Goal: Task Accomplishment & Management: Use online tool/utility

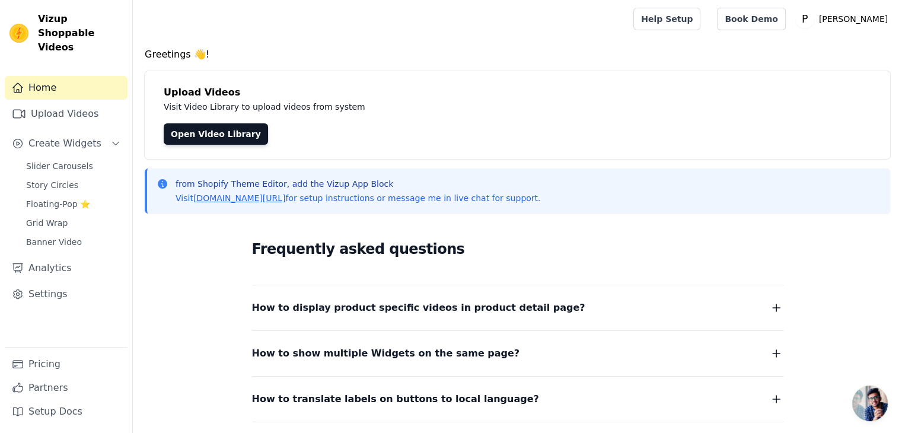
click at [216, 125] on link "Open Video Library" at bounding box center [216, 133] width 104 height 21
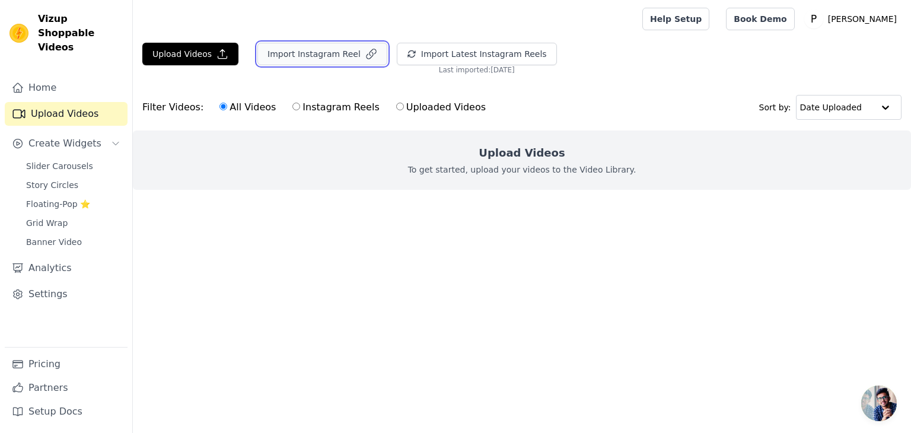
click at [327, 58] on button "Import Instagram Reel" at bounding box center [322, 54] width 130 height 23
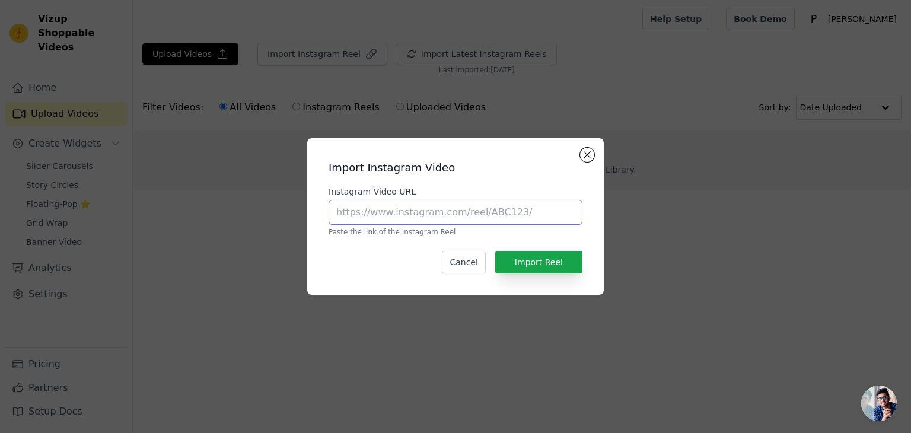
click at [486, 205] on input "Instagram Video URL" at bounding box center [456, 212] width 254 height 25
paste input "[URL][DOMAIN_NAME]"
type input "[URL][DOMAIN_NAME]"
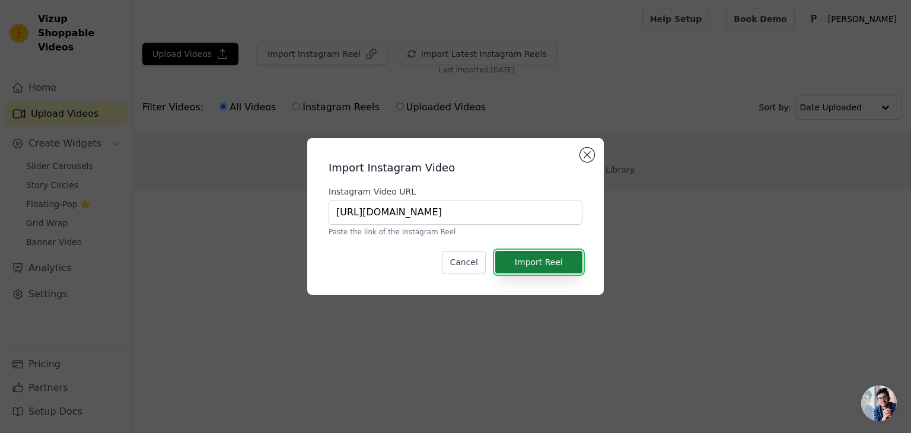
click at [559, 267] on button "Import Reel" at bounding box center [538, 262] width 87 height 23
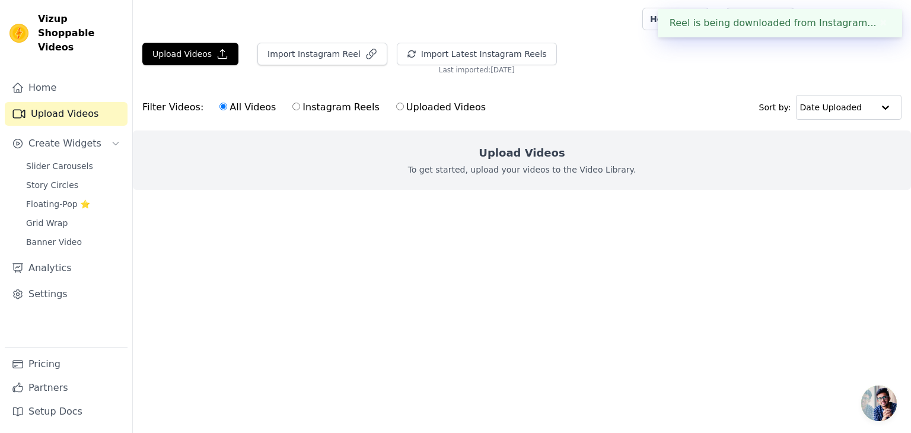
click at [880, 17] on button "✖" at bounding box center [884, 23] width 14 height 14
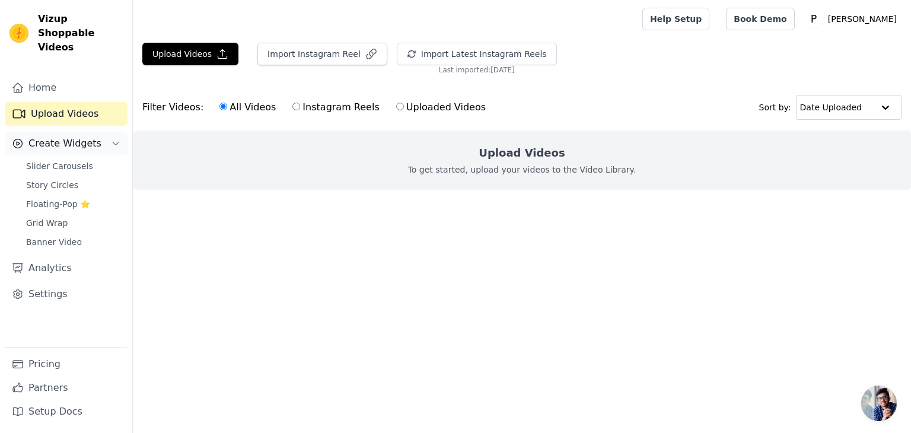
click at [112, 139] on icon "Sidebar" at bounding box center [115, 143] width 9 height 9
click at [308, 105] on label "Instagram Reels" at bounding box center [336, 107] width 88 height 15
click at [300, 105] on input "Instagram Reels" at bounding box center [296, 107] width 8 height 8
radio input "true"
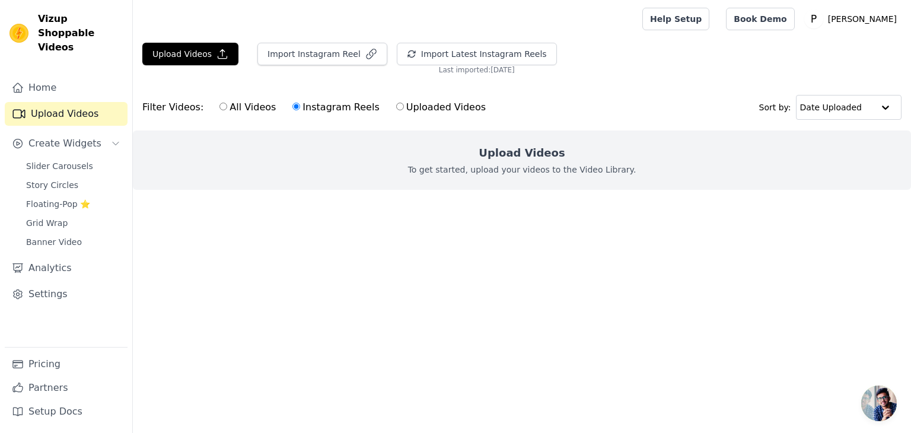
click at [423, 105] on label "Uploaded Videos" at bounding box center [441, 107] width 91 height 15
click at [404, 105] on input "Uploaded Videos" at bounding box center [400, 107] width 8 height 8
radio input "true"
click at [246, 96] on div "All Videos Instagram Reels Uploaded Videos" at bounding box center [352, 107] width 279 height 27
drag, startPoint x: 250, startPoint y: 112, endPoint x: 295, endPoint y: 84, distance: 53.2
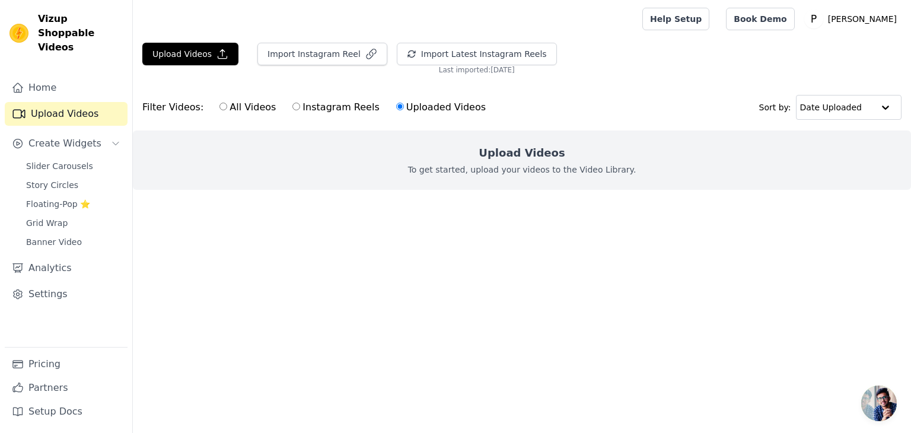
click at [250, 112] on label "All Videos" at bounding box center [248, 107] width 58 height 15
click at [227, 110] on input "All Videos" at bounding box center [223, 107] width 8 height 8
radio input "true"
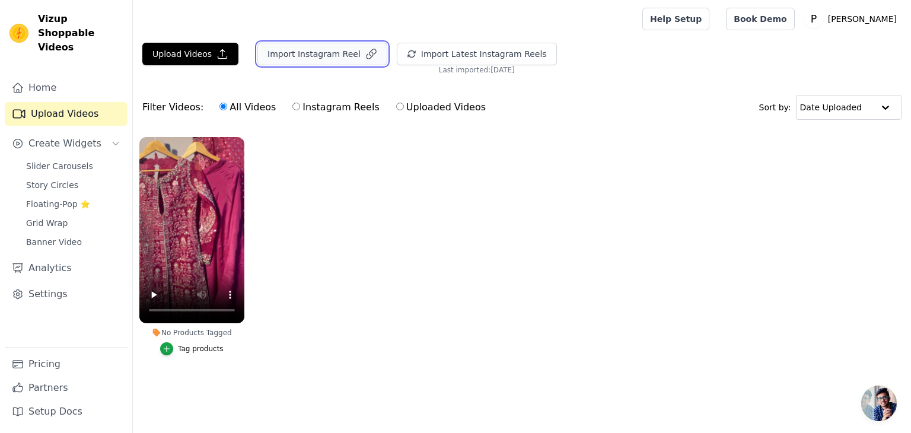
click at [329, 48] on button "Import Instagram Reel" at bounding box center [322, 54] width 130 height 23
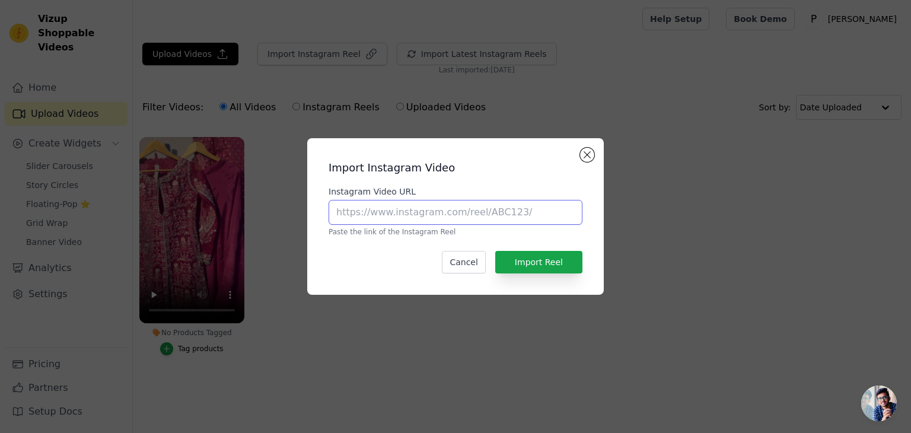
click at [466, 209] on input "Instagram Video URL" at bounding box center [456, 212] width 254 height 25
paste input "https://www.instagram.com/p/DL4n2DVoJ9t/"
type input "https://www.instagram.com/p/DL4n2DVoJ9t/"
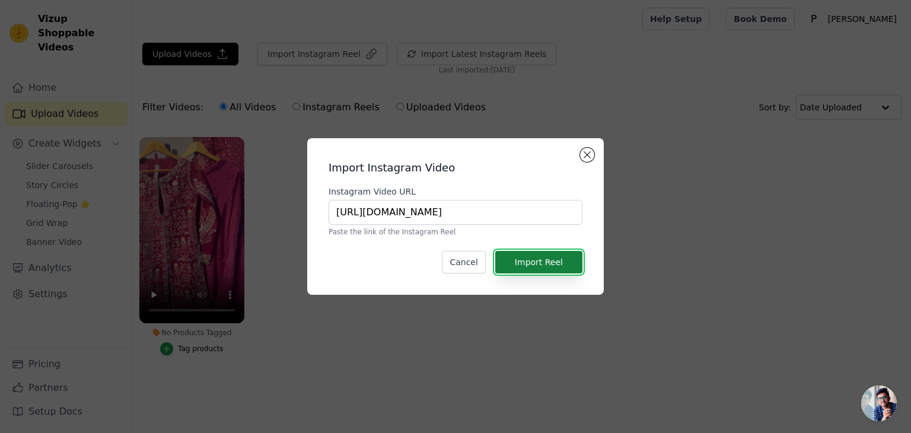
click at [544, 265] on button "Import Reel" at bounding box center [538, 262] width 87 height 23
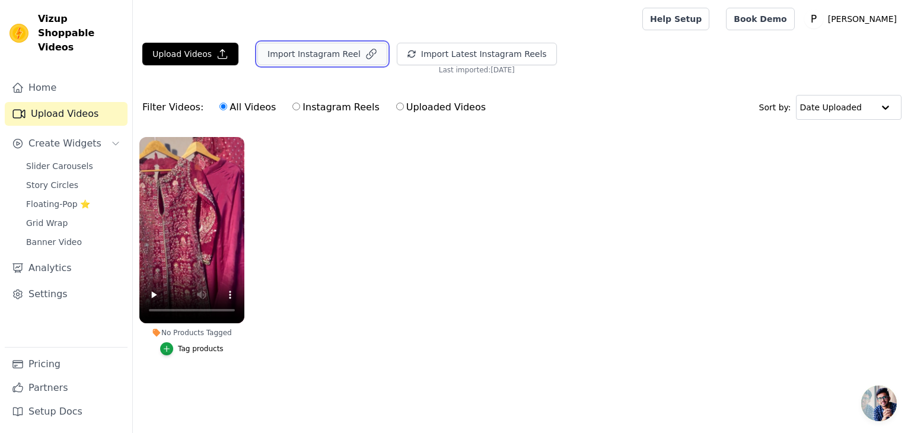
click at [313, 60] on button "Import Instagram Reel" at bounding box center [322, 54] width 130 height 23
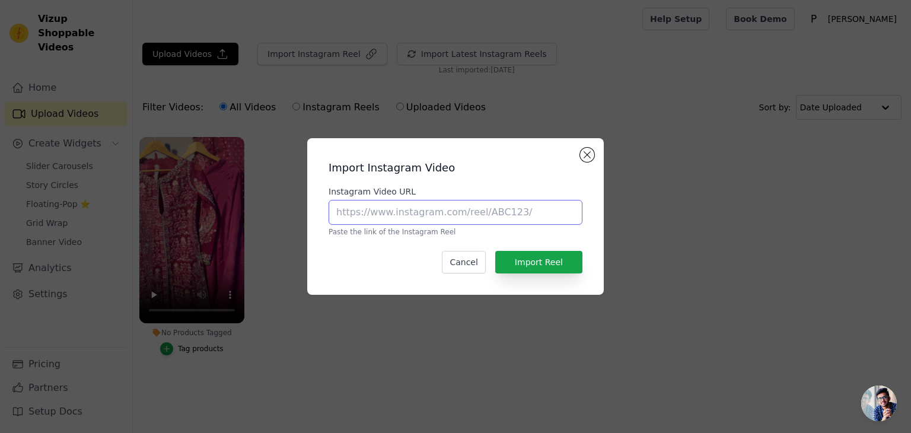
click at [434, 214] on input "Instagram Video URL" at bounding box center [456, 212] width 254 height 25
paste input "https://www.instagram.com/p/DL41nk_NKxr/"
type input "https://www.instagram.com/p/DL41nk_NKxr/"
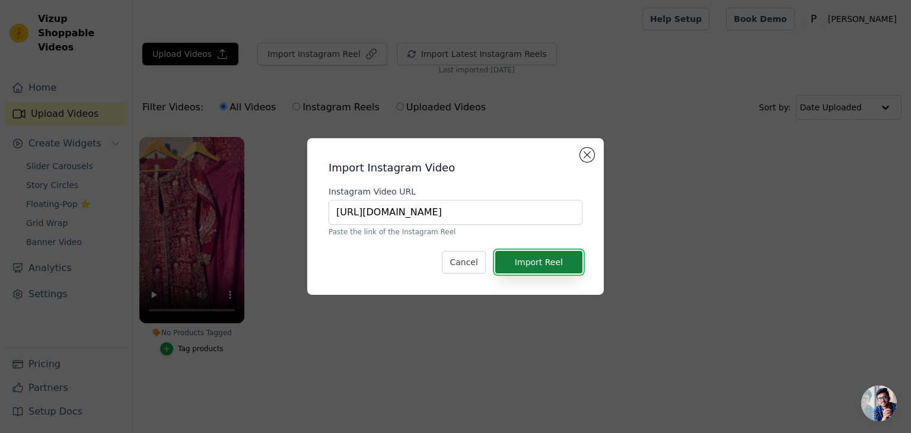
click at [538, 266] on button "Import Reel" at bounding box center [538, 262] width 87 height 23
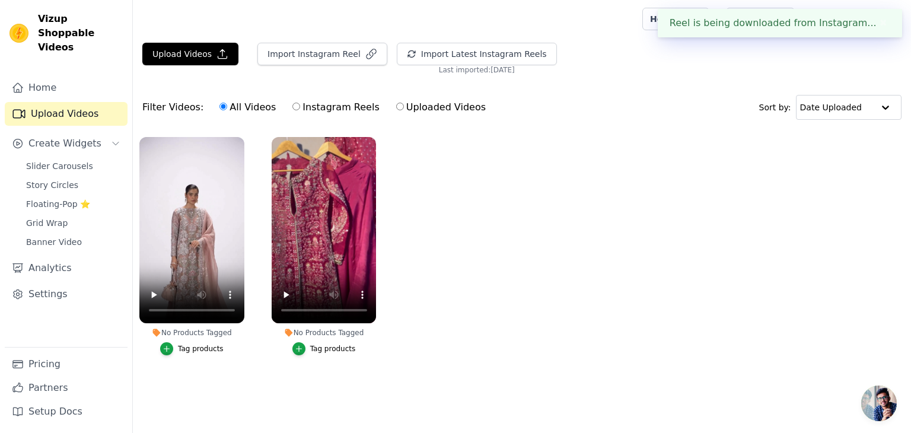
click at [495, 243] on ul "No Products Tagged Tag products No Products Tagged Tag products" at bounding box center [522, 257] width 778 height 255
click at [879, 24] on button "✖" at bounding box center [884, 23] width 14 height 14
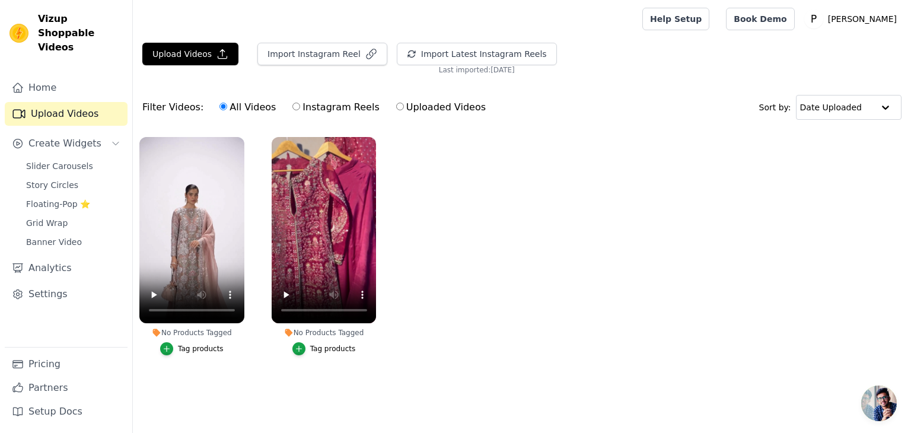
click at [610, 187] on ul "No Products Tagged Tag products No Products Tagged Tag products" at bounding box center [522, 257] width 778 height 255
click at [74, 160] on span "Slider Carousels" at bounding box center [59, 166] width 67 height 12
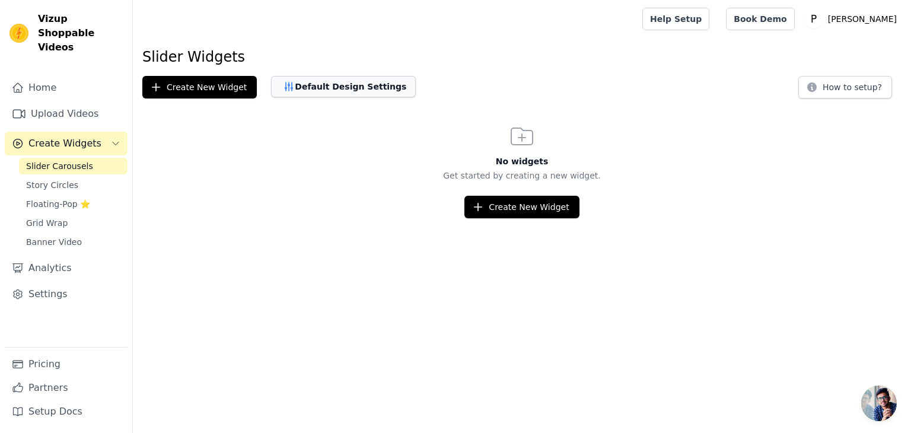
click at [323, 90] on button "Default Design Settings" at bounding box center [343, 86] width 145 height 21
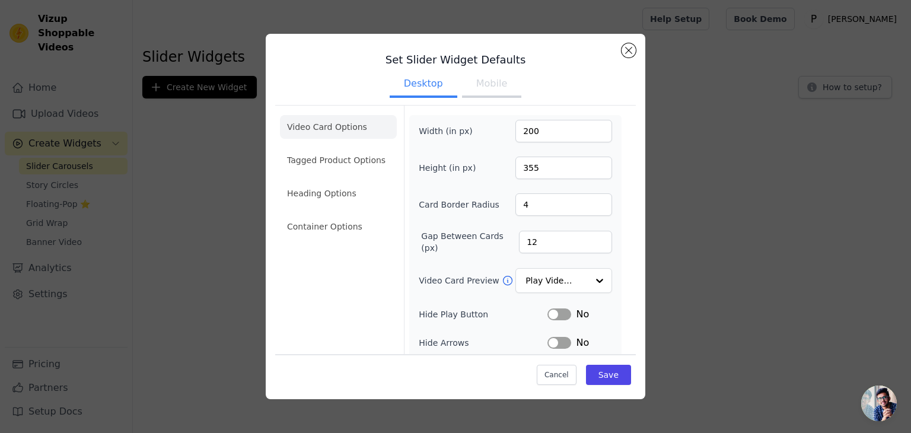
click at [468, 73] on button "Mobile" at bounding box center [491, 85] width 59 height 26
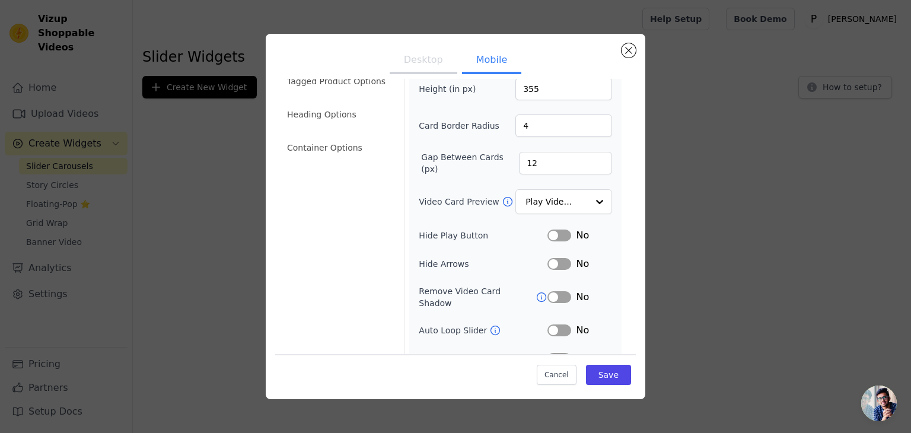
scroll to position [145, 0]
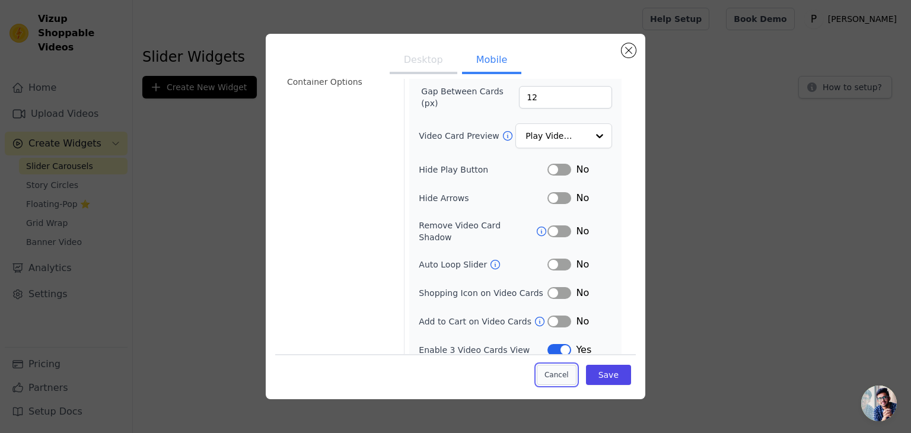
click at [568, 374] on button "Cancel" at bounding box center [557, 375] width 40 height 20
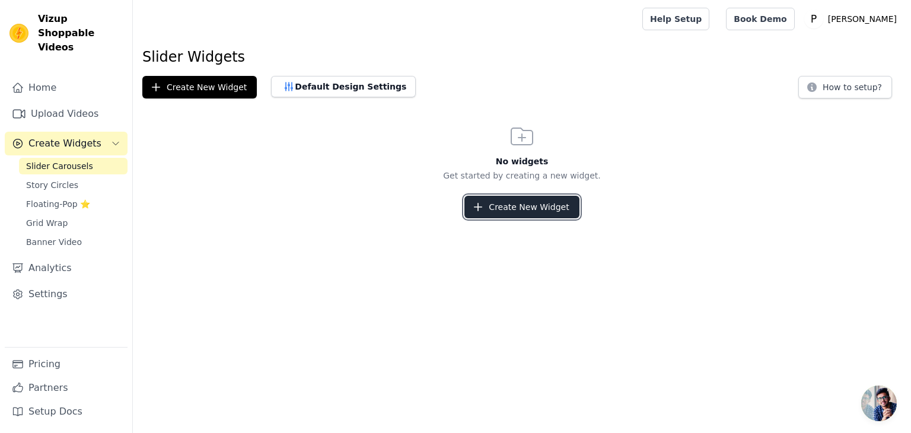
click at [521, 203] on button "Create New Widget" at bounding box center [521, 207] width 114 height 23
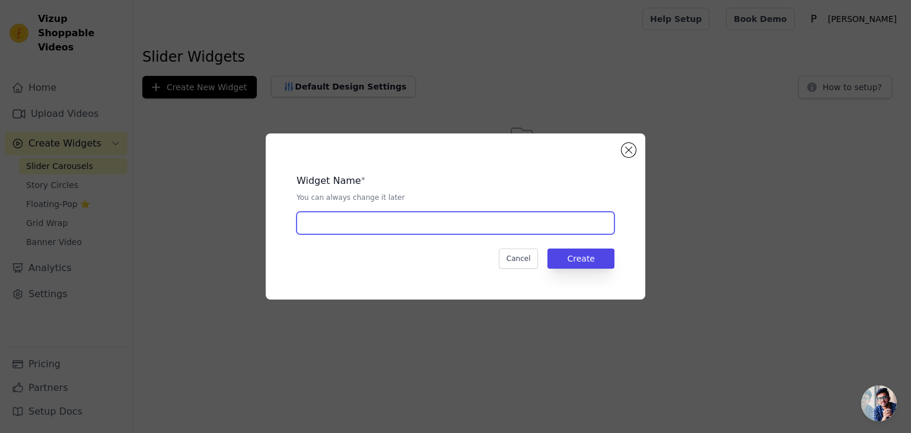
click at [508, 225] on input "text" at bounding box center [456, 223] width 318 height 23
type input "aa"
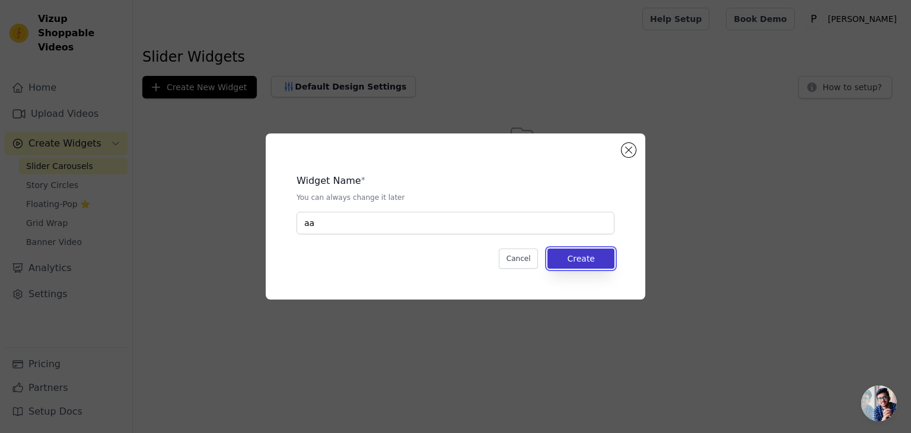
click at [581, 258] on button "Create" at bounding box center [580, 259] width 67 height 20
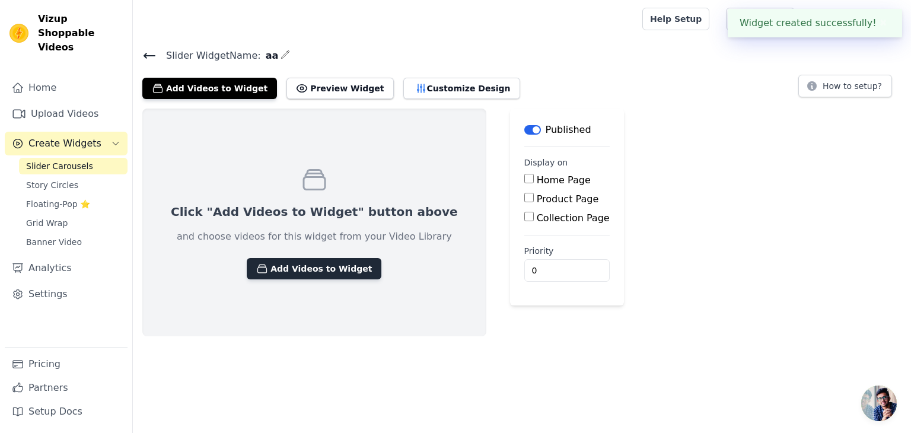
click at [332, 275] on button "Add Videos to Widget" at bounding box center [314, 268] width 135 height 21
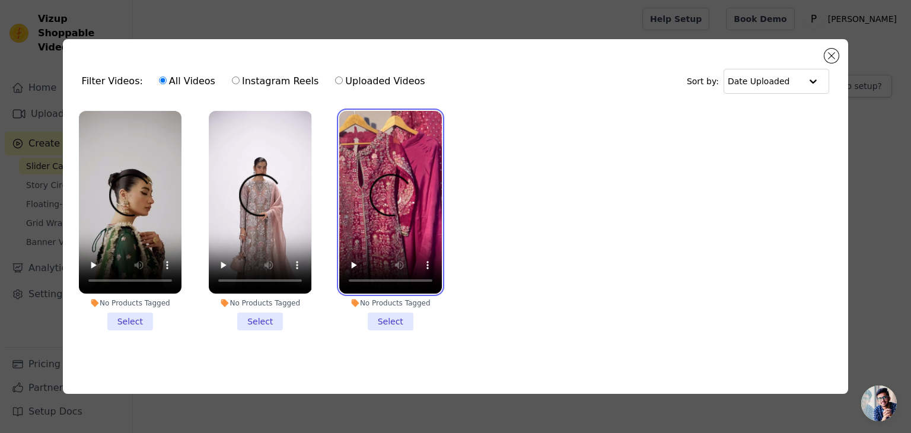
click at [384, 179] on video at bounding box center [390, 202] width 103 height 183
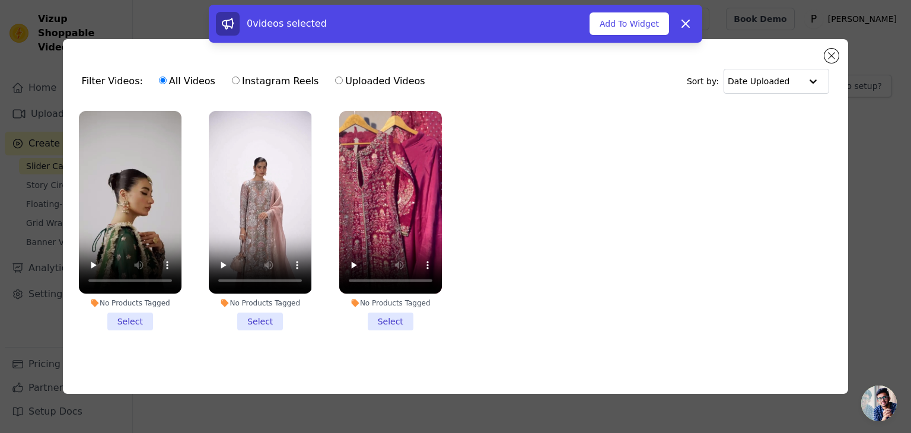
click at [393, 316] on li "No Products Tagged Select" at bounding box center [390, 220] width 103 height 219
click at [0, 0] on input "No Products Tagged Select" at bounding box center [0, 0] width 0 height 0
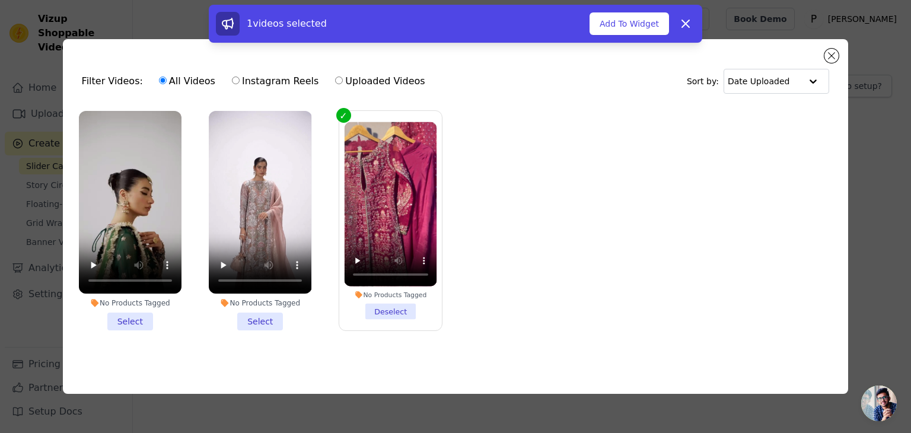
click at [259, 314] on li "No Products Tagged Select" at bounding box center [260, 220] width 103 height 219
click at [0, 0] on input "No Products Tagged Select" at bounding box center [0, 0] width 0 height 0
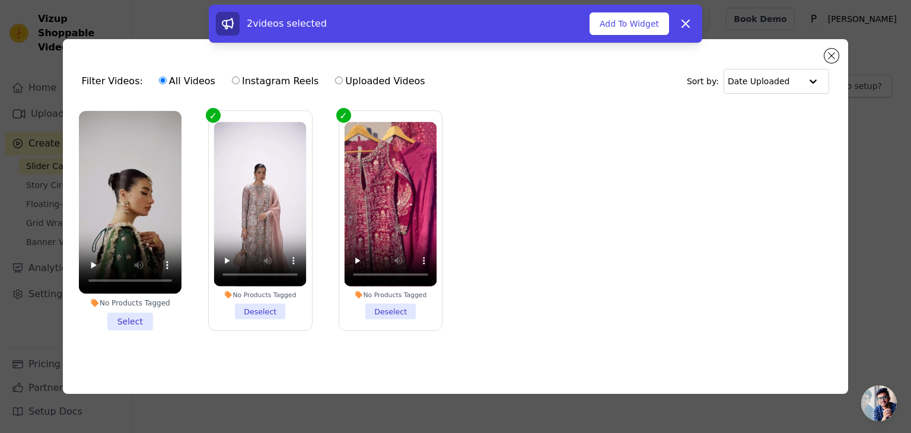
click at [143, 321] on li "No Products Tagged Select" at bounding box center [130, 220] width 103 height 219
click at [0, 0] on input "No Products Tagged Select" at bounding box center [0, 0] width 0 height 0
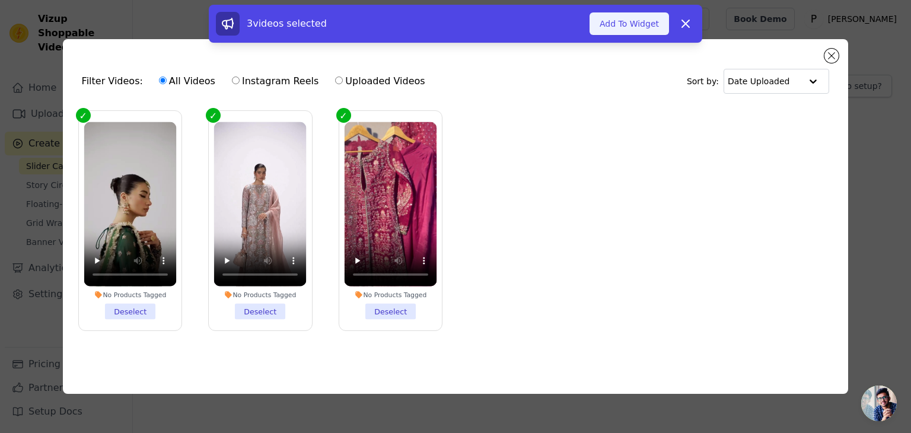
click at [645, 24] on button "Add To Widget" at bounding box center [629, 23] width 79 height 23
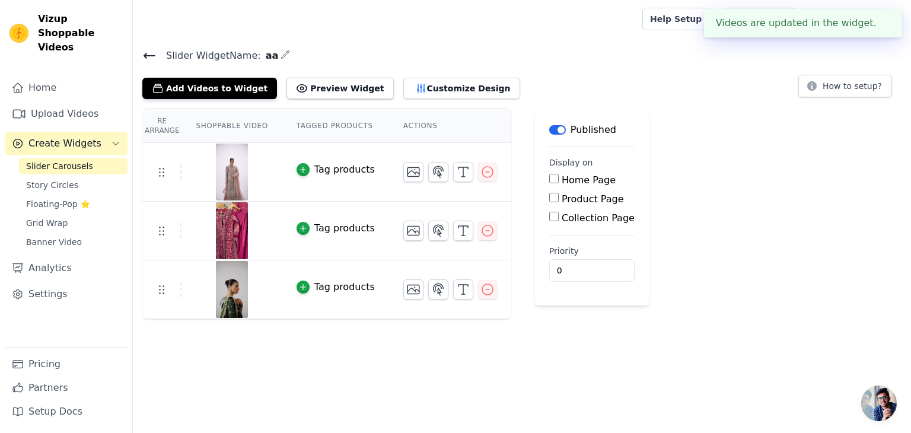
click at [568, 193] on label "Product Page" at bounding box center [593, 198] width 62 height 11
click at [559, 193] on input "Product Page" at bounding box center [553, 197] width 9 height 9
checkbox input "true"
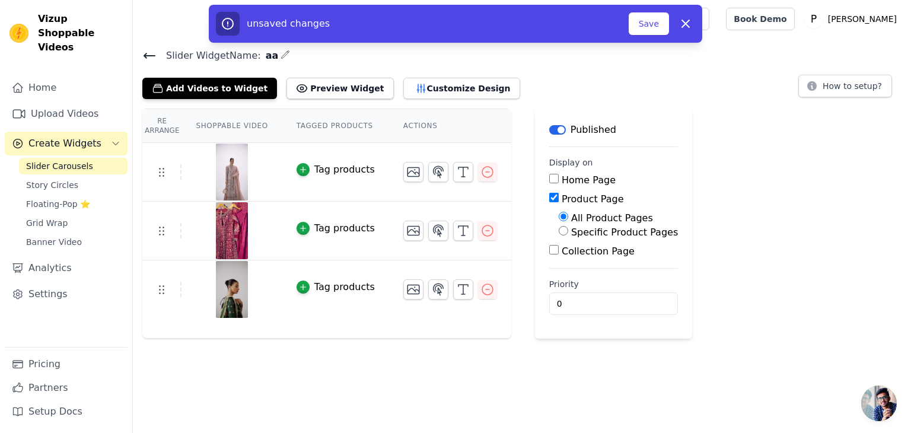
click at [574, 176] on label "Home Page" at bounding box center [589, 179] width 54 height 11
click at [559, 176] on input "Home Page" at bounding box center [553, 178] width 9 height 9
checkbox input "true"
click at [574, 298] on input "0" at bounding box center [613, 303] width 129 height 23
type input "1"
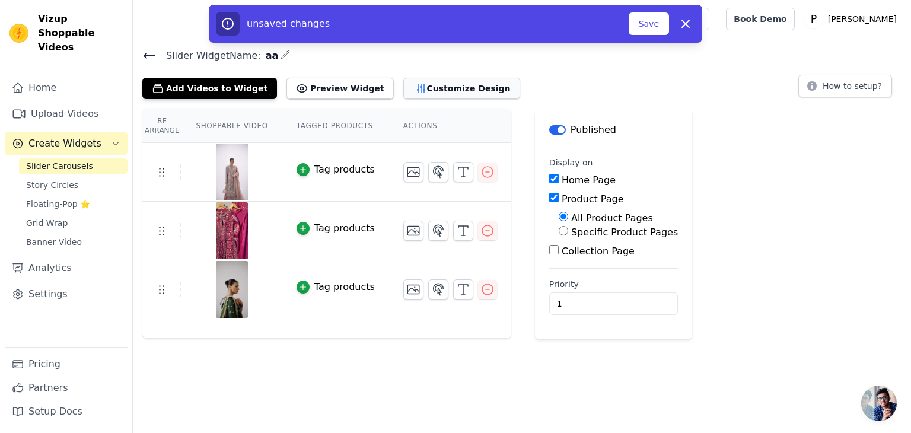
click at [403, 91] on button "Customize Design" at bounding box center [461, 88] width 117 height 21
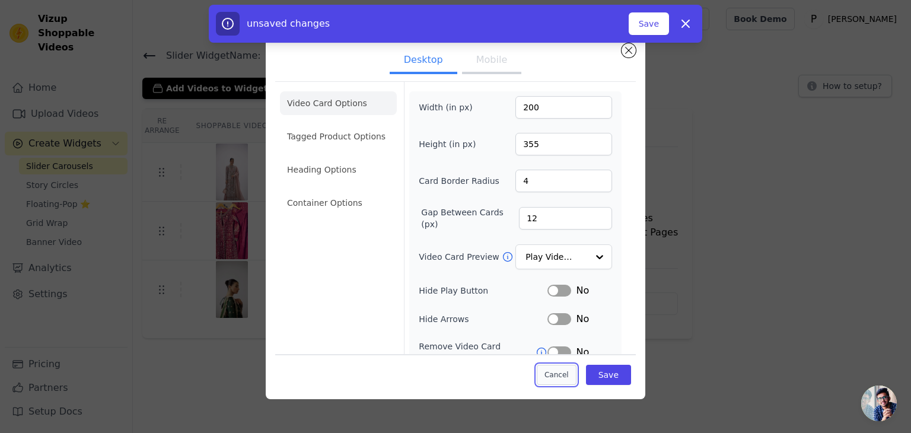
click at [552, 375] on button "Cancel" at bounding box center [557, 375] width 40 height 20
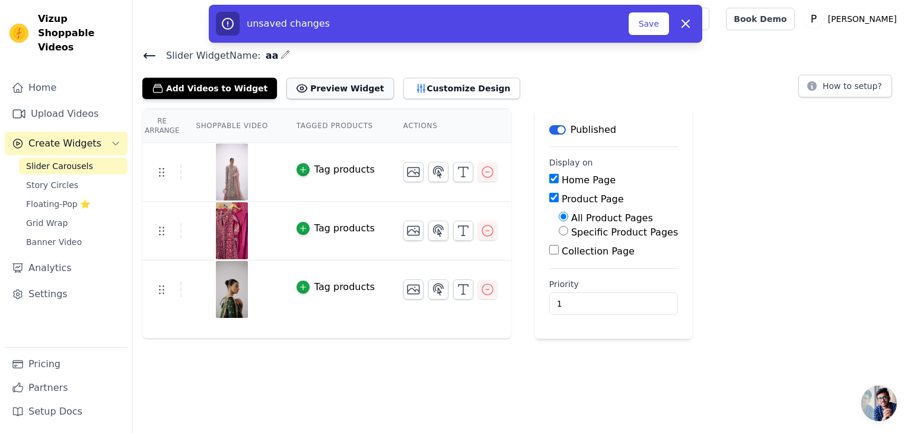
click at [335, 87] on button "Preview Widget" at bounding box center [339, 88] width 107 height 21
click at [648, 24] on button "Save" at bounding box center [649, 23] width 40 height 23
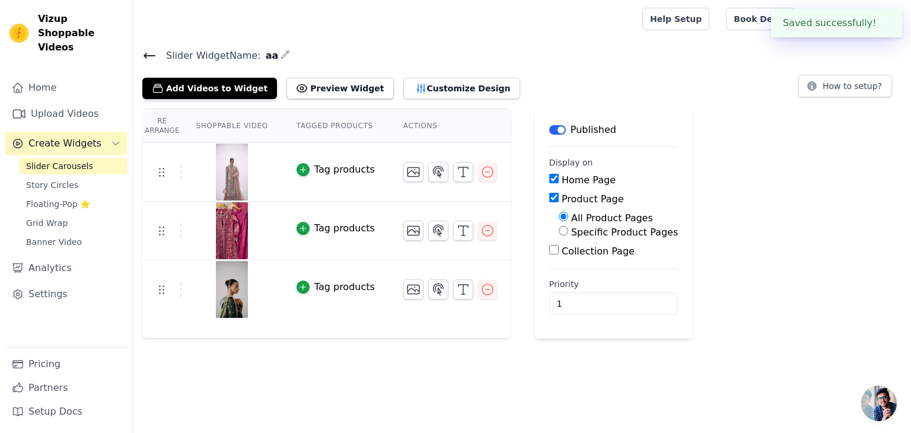
click at [882, 23] on button "✖" at bounding box center [884, 23] width 14 height 14
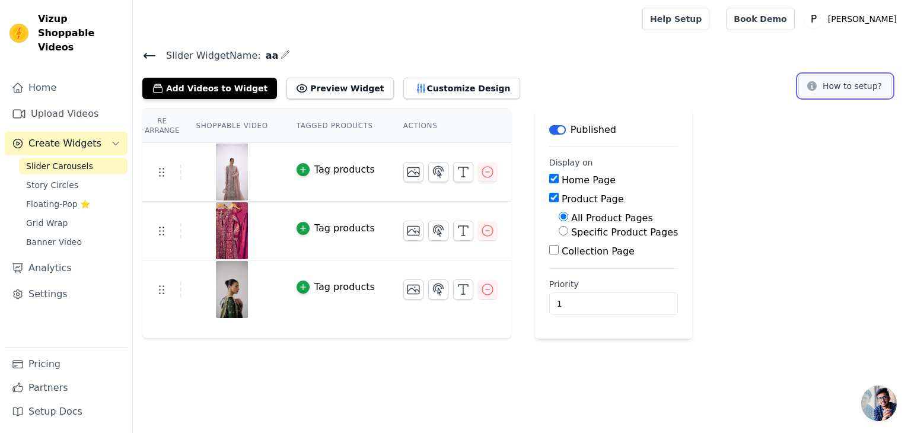
click at [852, 91] on button "How to setup?" at bounding box center [845, 86] width 94 height 23
click at [403, 86] on button "Customize Design" at bounding box center [461, 88] width 117 height 21
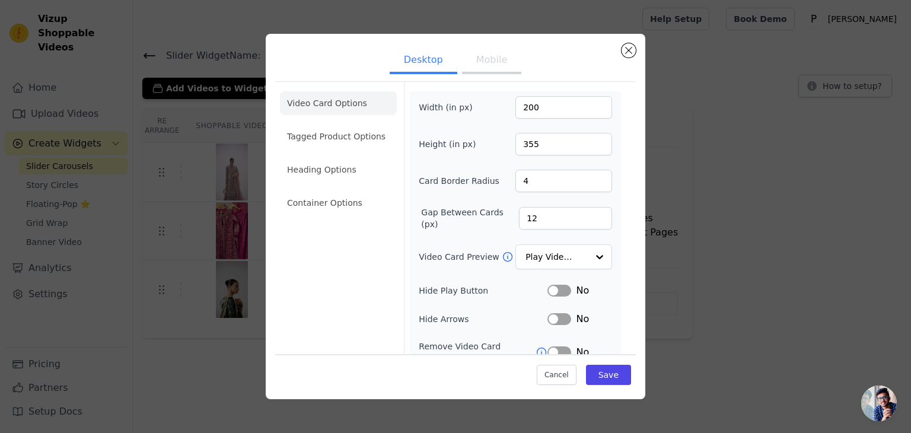
click at [494, 60] on button "Mobile" at bounding box center [491, 61] width 59 height 26
click at [565, 257] on input "Video Card Preview" at bounding box center [556, 258] width 61 height 24
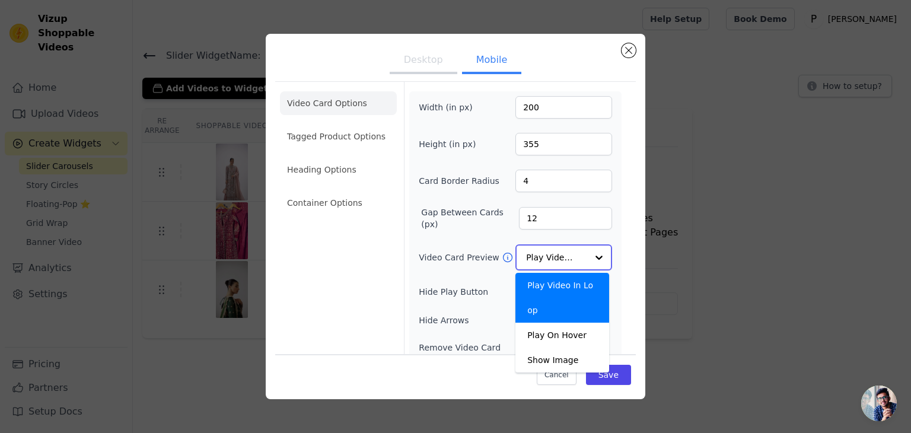
click at [565, 257] on input "Video Card Preview" at bounding box center [556, 258] width 61 height 24
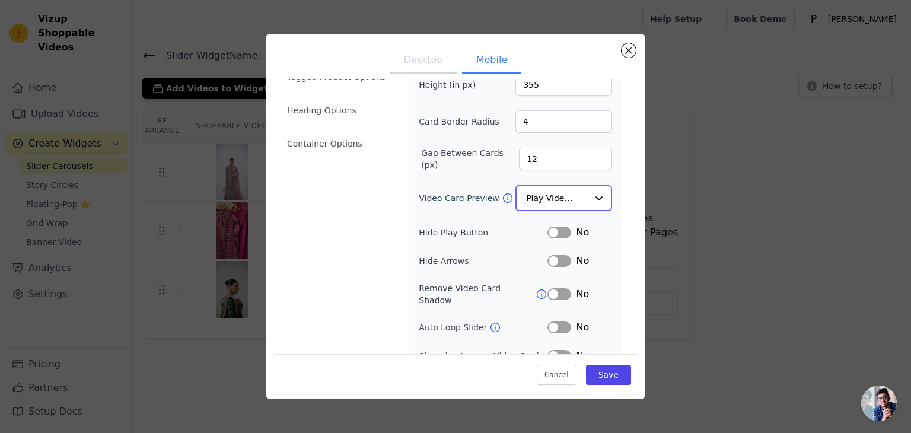
scroll to position [119, 0]
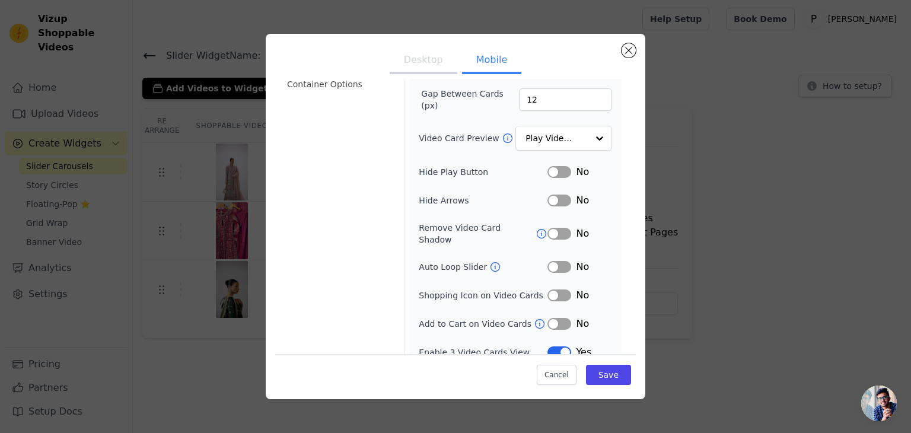
click at [549, 289] on button "Label" at bounding box center [559, 295] width 24 height 12
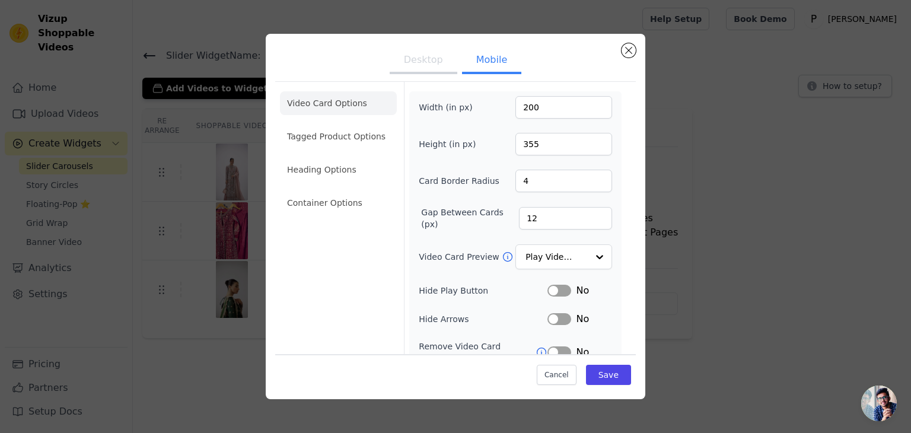
scroll to position [0, 0]
drag, startPoint x: 537, startPoint y: 107, endPoint x: 512, endPoint y: 102, distance: 25.5
click at [515, 102] on input "200" at bounding box center [563, 107] width 97 height 23
type input "100"
click at [527, 145] on input "355" at bounding box center [563, 144] width 97 height 23
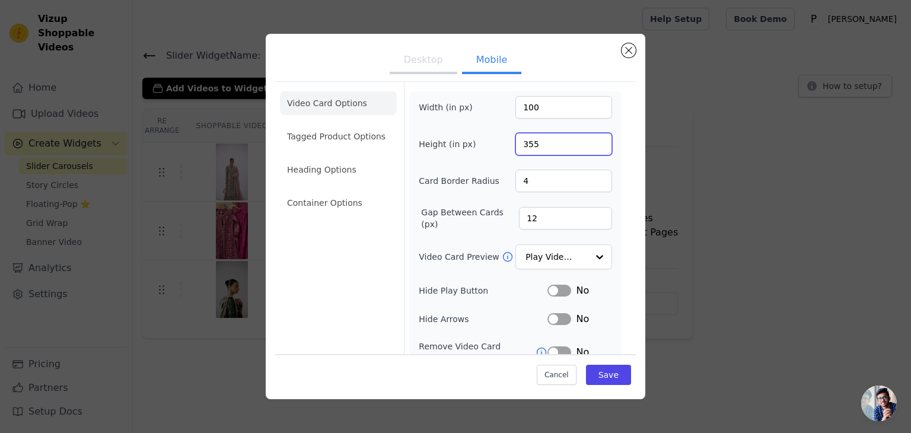
click at [527, 145] on input "355" at bounding box center [563, 144] width 97 height 23
type input "455"
click at [603, 373] on button "Save" at bounding box center [608, 375] width 45 height 20
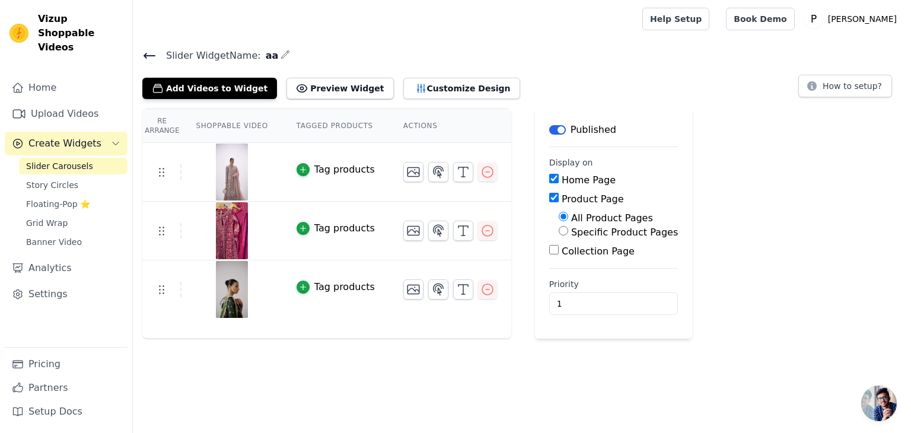
drag, startPoint x: 715, startPoint y: 196, endPoint x: 707, endPoint y: 190, distance: 9.4
click at [711, 193] on div "Re Arrange Shoppable Video Tagged Products Actions Tag products Tag products Ta…" at bounding box center [522, 224] width 778 height 230
click at [227, 46] on main "Slider Widget Name: aa Add Videos to Widget Preview Widget Customize Design How…" at bounding box center [522, 188] width 778 height 301
